Goal: Information Seeking & Learning: Learn about a topic

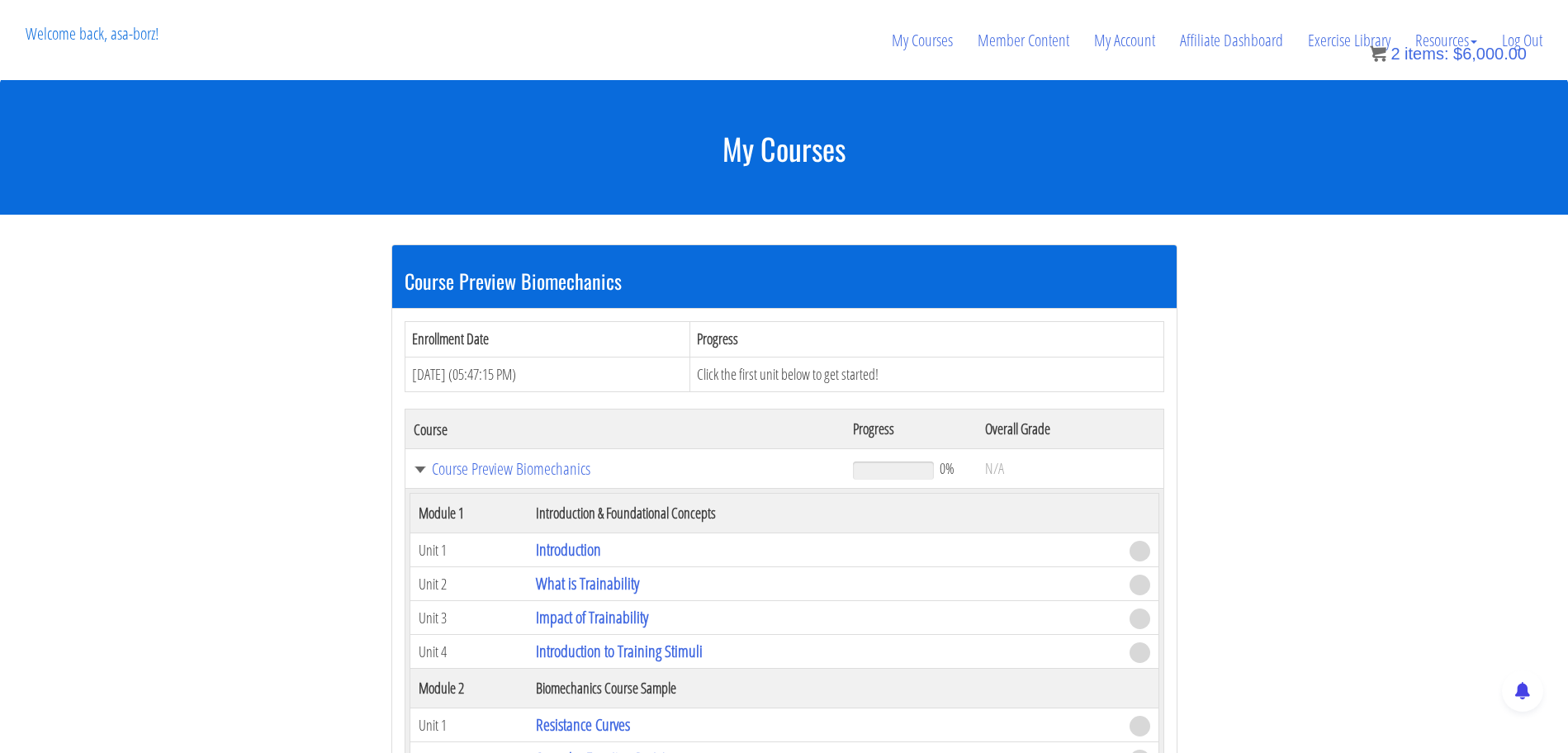
scroll to position [387, 0]
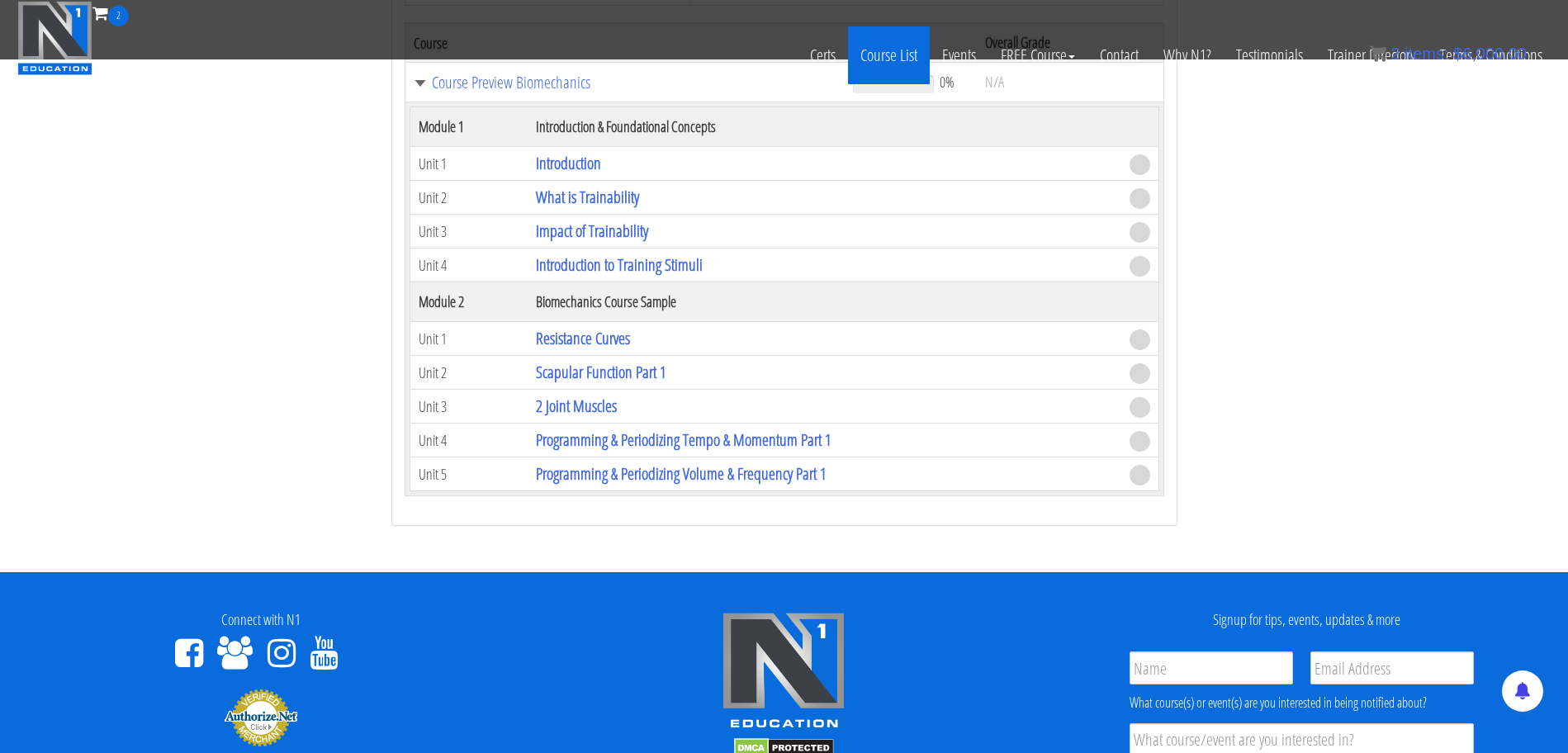
click at [897, 52] on link "Course List" at bounding box center [889, 55] width 82 height 57
click at [896, 61] on link "Course List" at bounding box center [889, 55] width 82 height 57
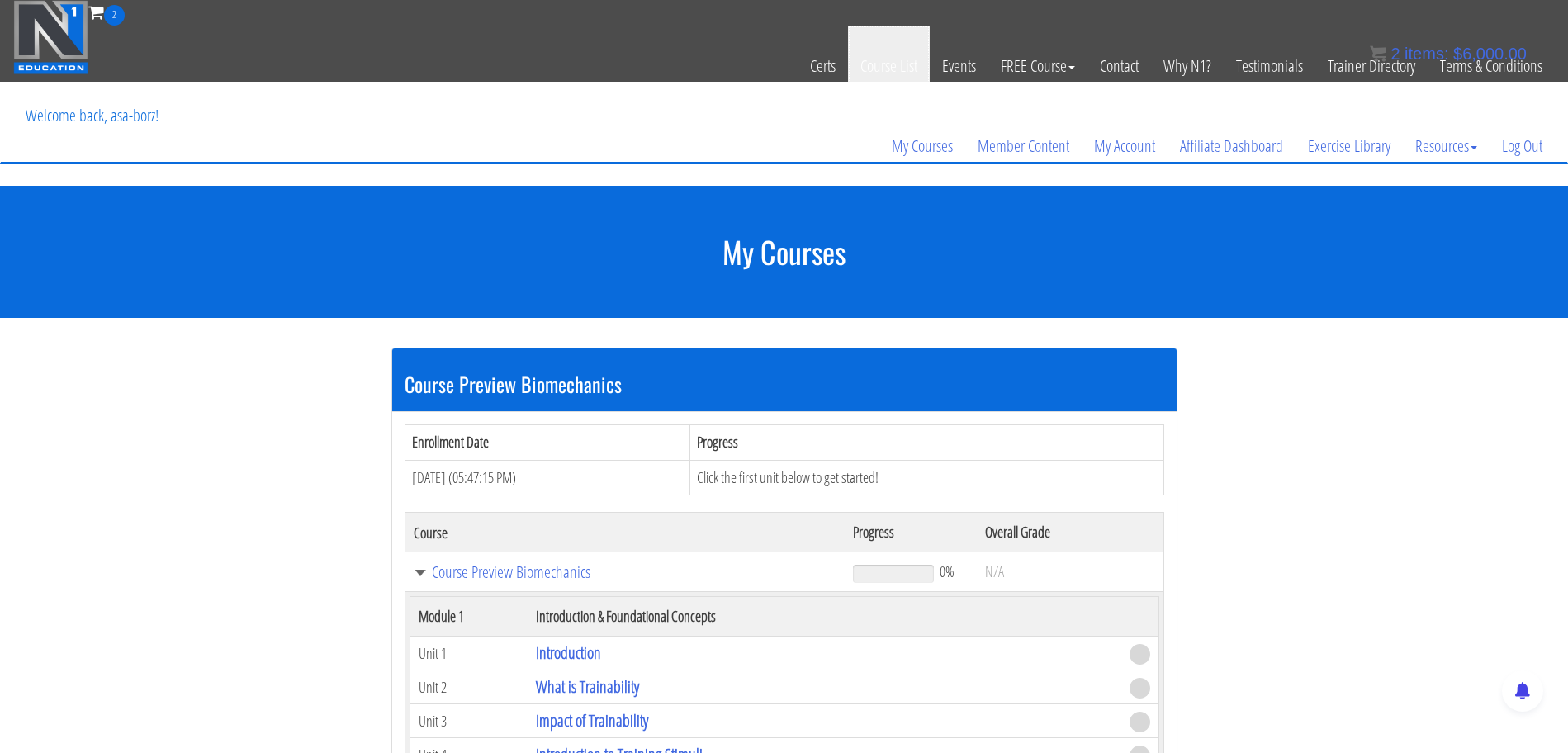
scroll to position [0, 0]
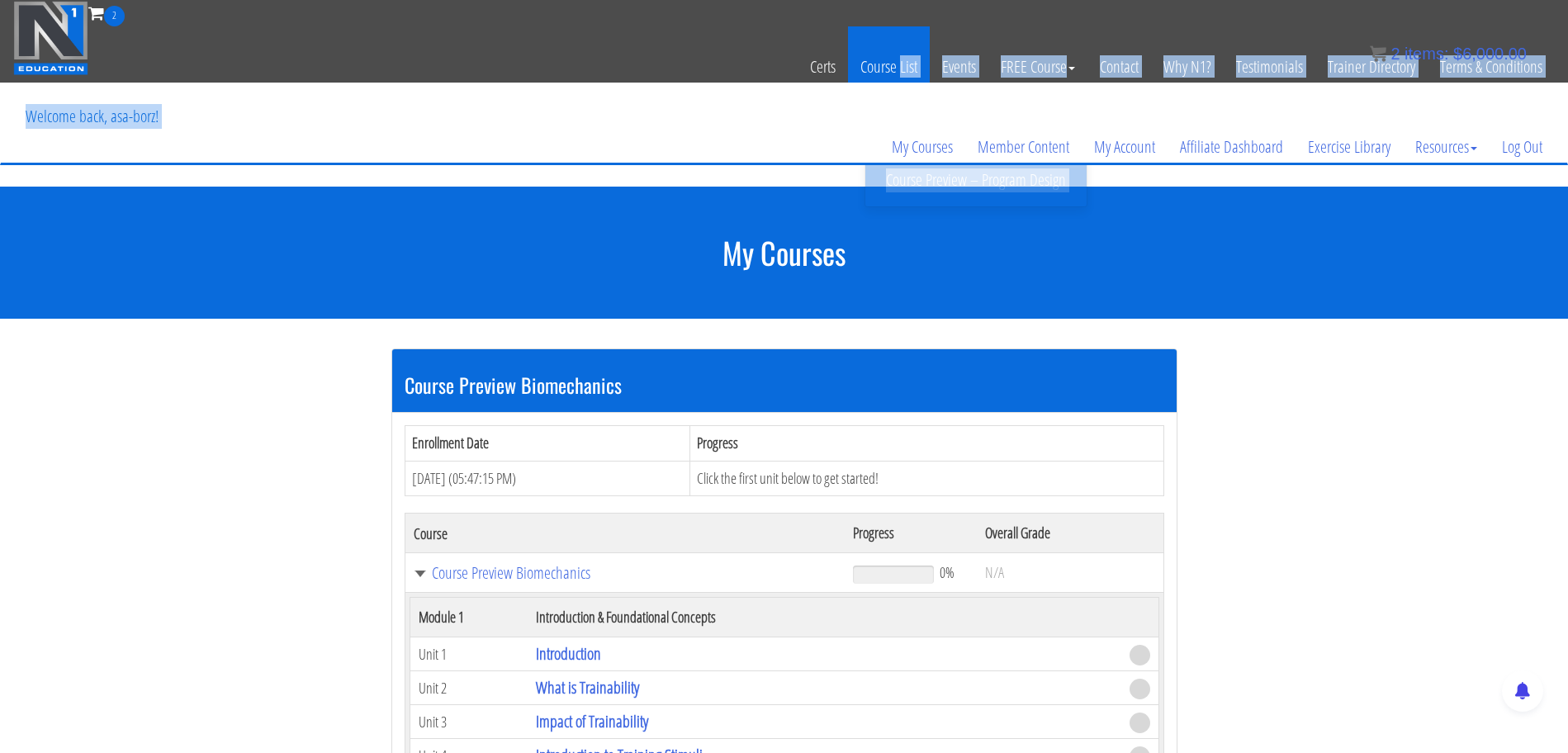
click at [897, 81] on header "Toggle navigation 2 Certs Course List Events FREE Course Course Preview – Biome…" at bounding box center [784, 94] width 1568 height 187
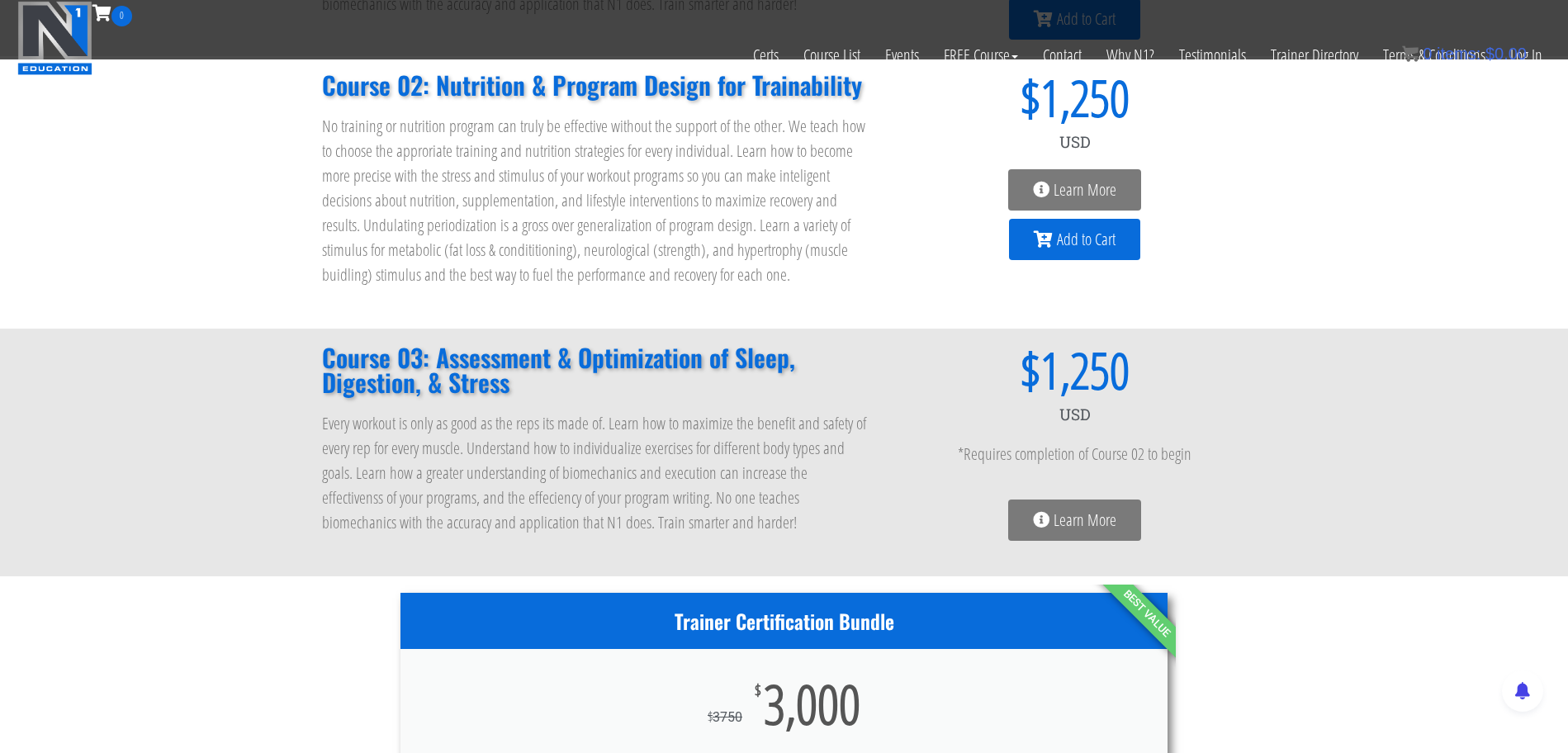
scroll to position [323, 0]
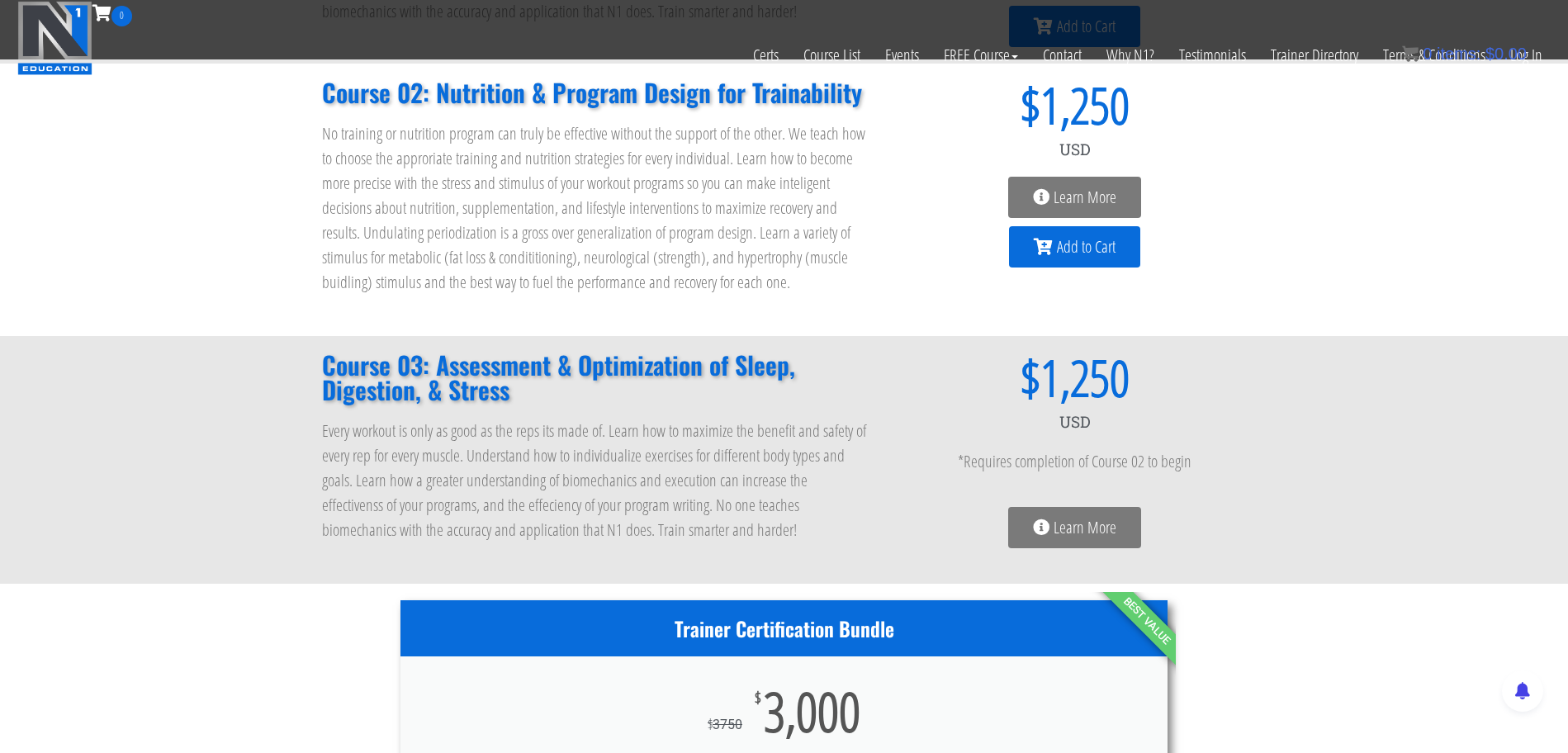
click at [1127, 213] on link "Learn More" at bounding box center [1074, 197] width 133 height 41
click at [1117, 200] on link "Learn More" at bounding box center [1074, 197] width 133 height 41
click at [1078, 196] on span "Learn More" at bounding box center [1085, 197] width 62 height 17
click at [1051, 195] on span "Learn More" at bounding box center [1075, 197] width 84 height 17
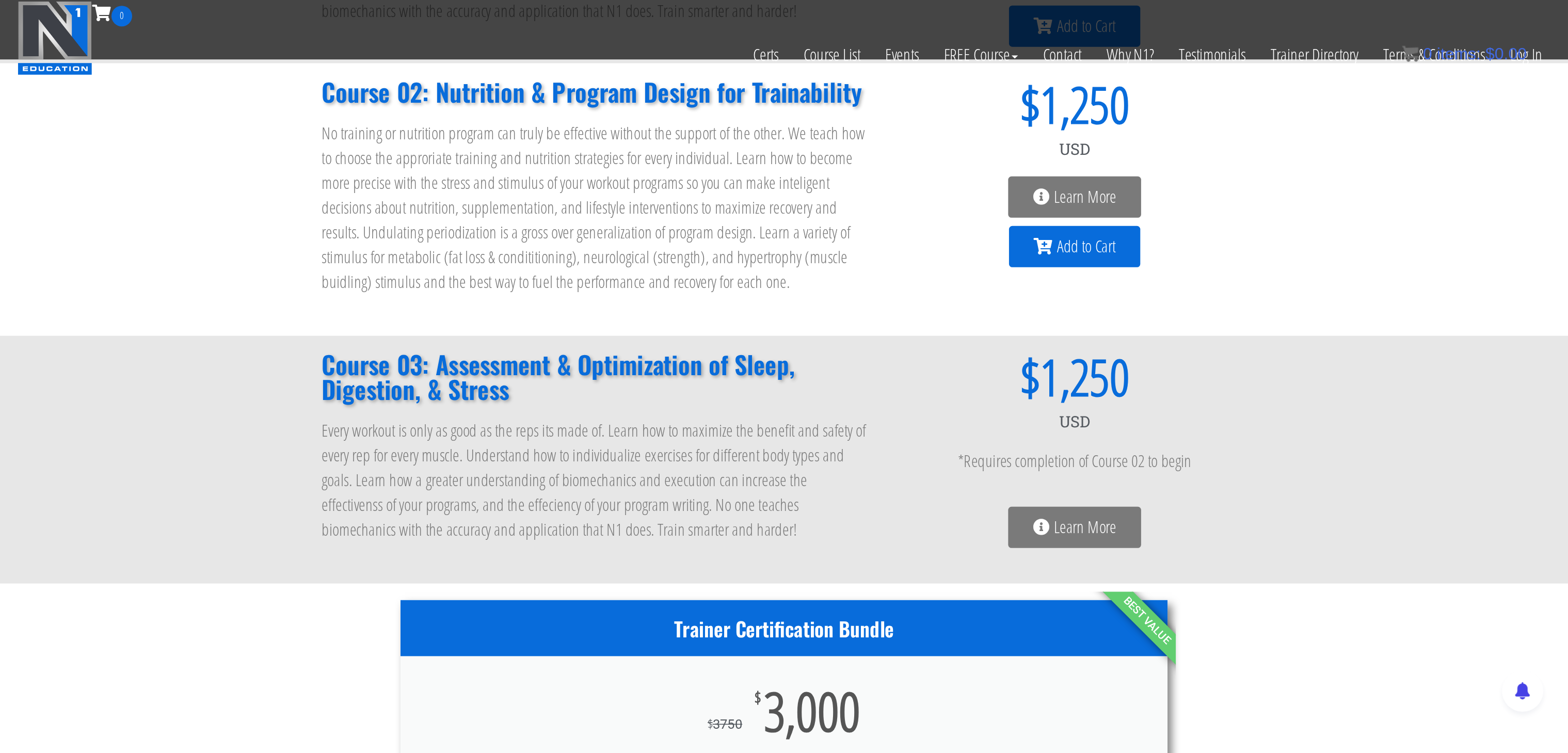
scroll to position [201, 0]
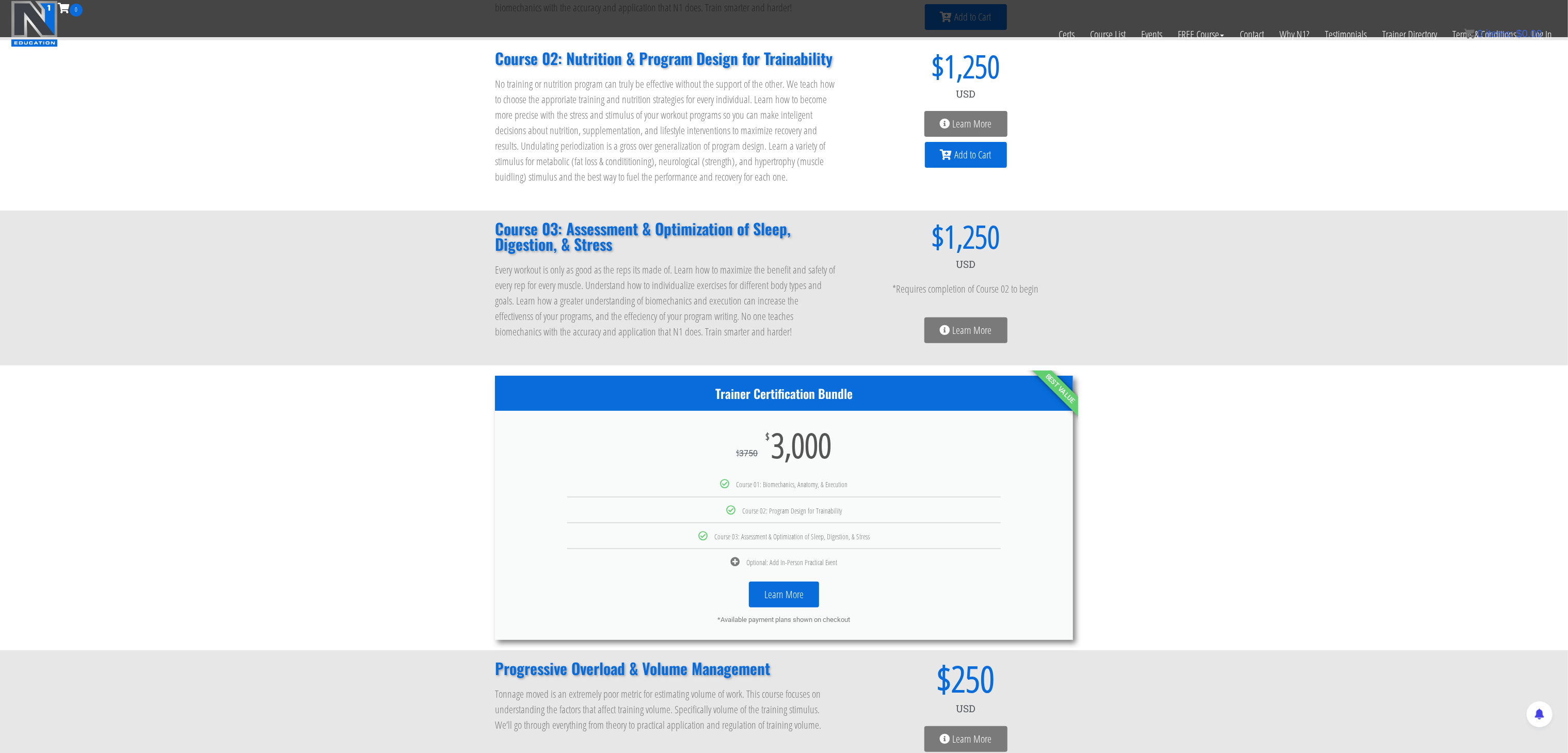
click at [945, 325] on icon at bounding box center [945, 330] width 10 height 10
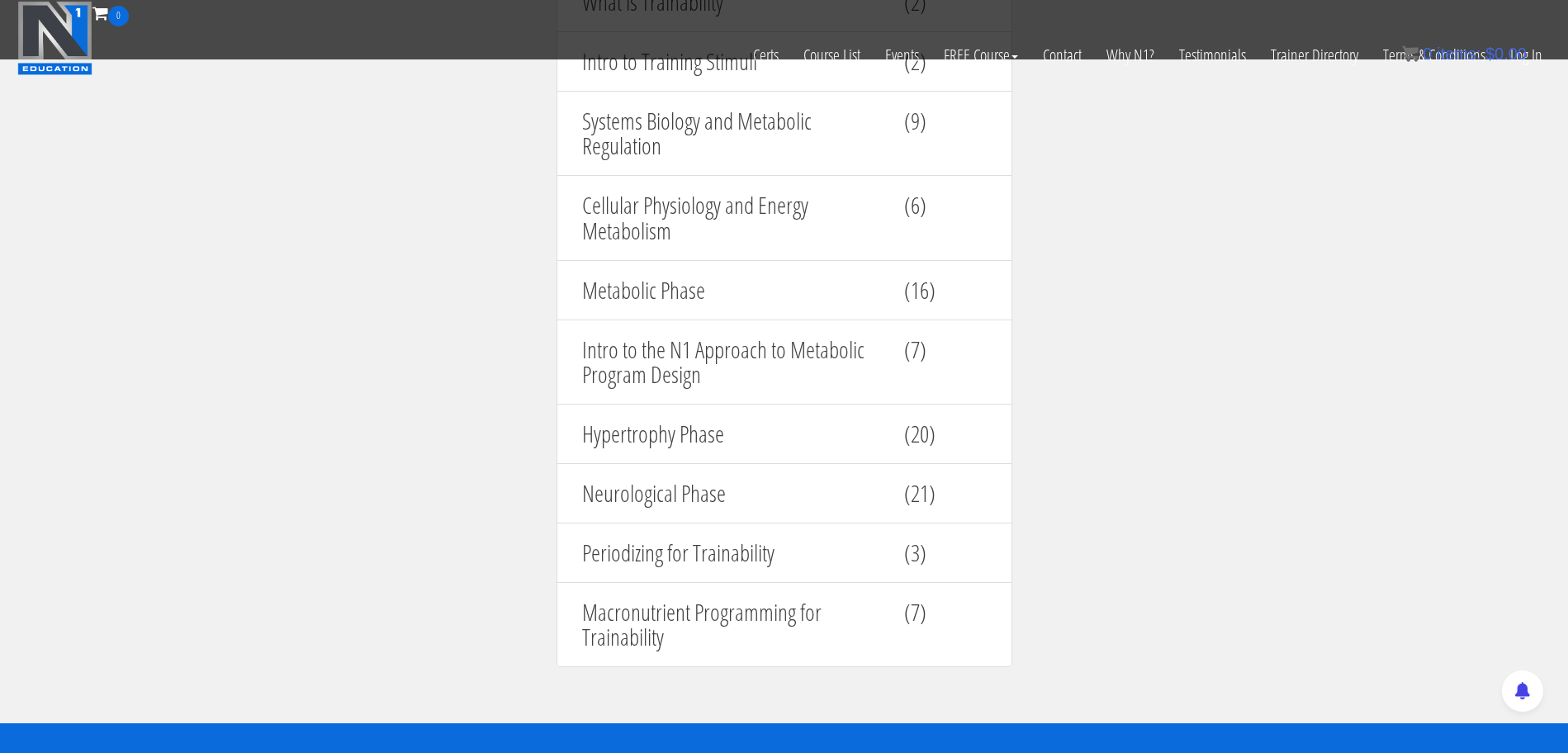
scroll to position [1878, 0]
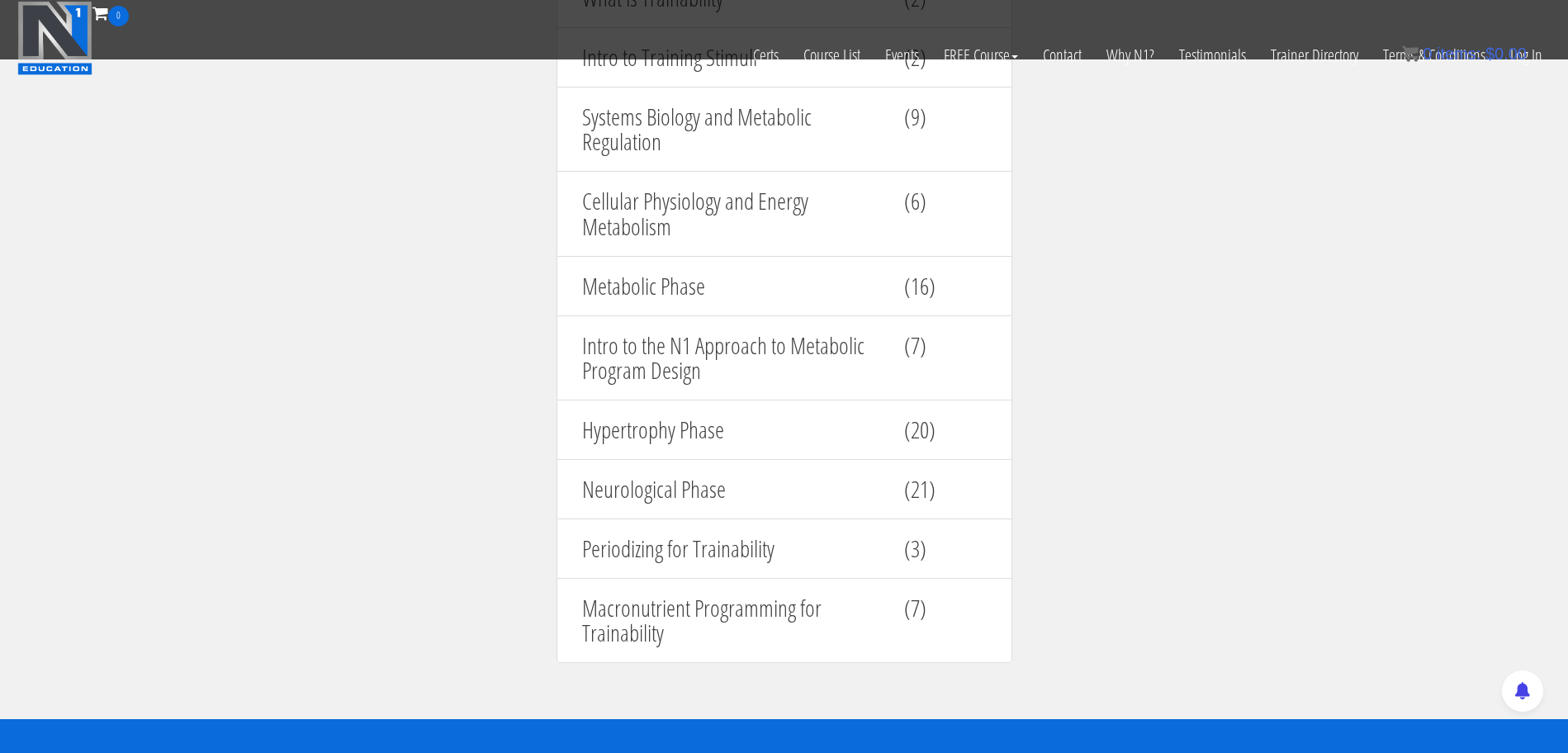
click at [963, 238] on div "Cellular Physiology and Energy Metabolism (6)" at bounding box center [784, 214] width 429 height 68
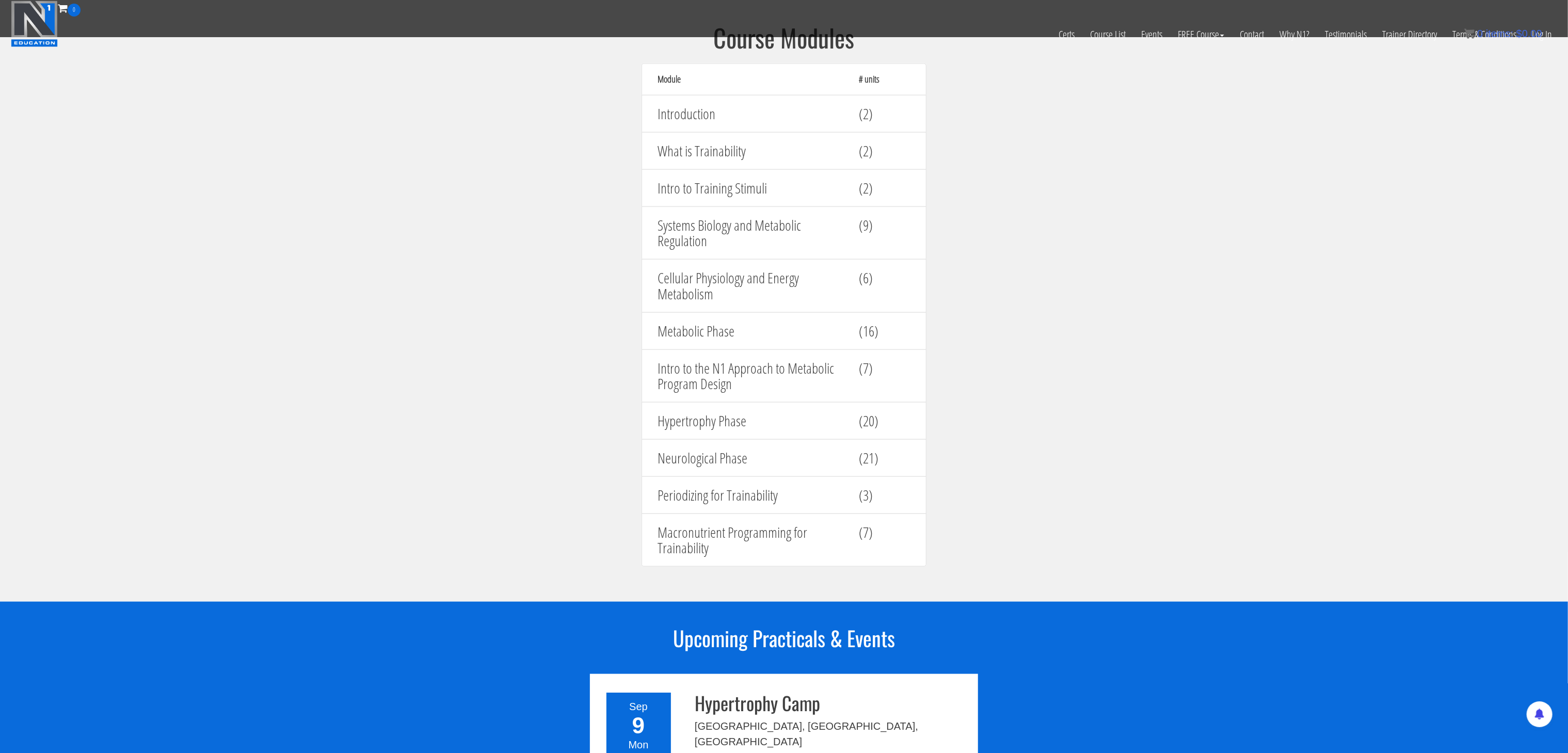
scroll to position [1022, 0]
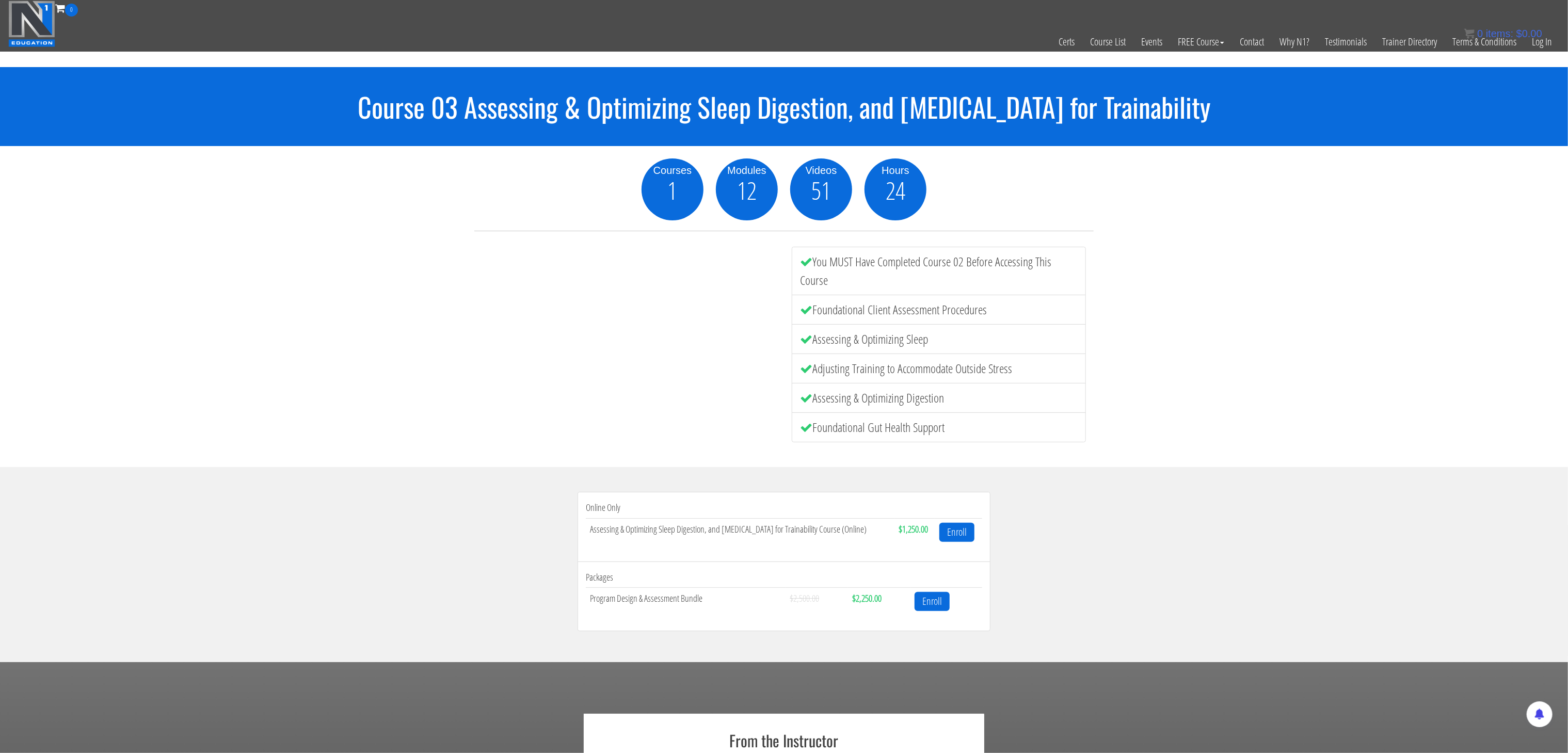
drag, startPoint x: 348, startPoint y: 107, endPoint x: 1256, endPoint y: 123, distance: 908.1
click at [1256, 123] on div "Course 03 Assessing & Optimizing Sleep Digestion, and Stress Management for Tra…" at bounding box center [784, 107] width 1568 height 79
copy h1 "Course 03 Assessing & Optimizing Sleep Digestion, and Stress Management for Tra…"
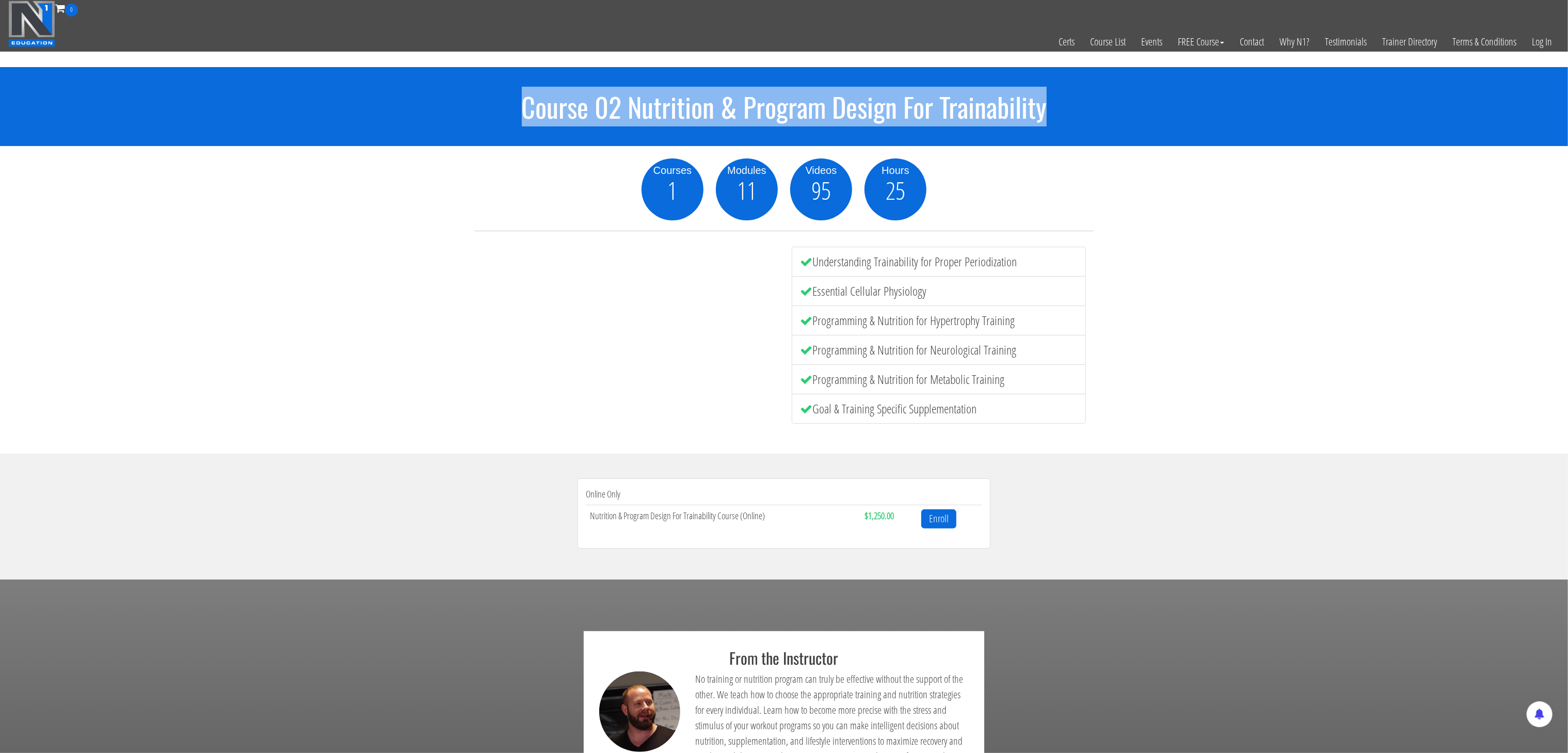
drag, startPoint x: 504, startPoint y: 93, endPoint x: 1087, endPoint y: 114, distance: 583.4
click at [1087, 114] on h1 "Course 02 Nutrition & Program Design For Trainability" at bounding box center [784, 107] width 1568 height 29
copy h1 "Course 02 Nutrition & Program Design For Trainability"
click at [1115, 43] on link "Course List" at bounding box center [1108, 41] width 51 height 51
